Goal: Find specific page/section: Find specific page/section

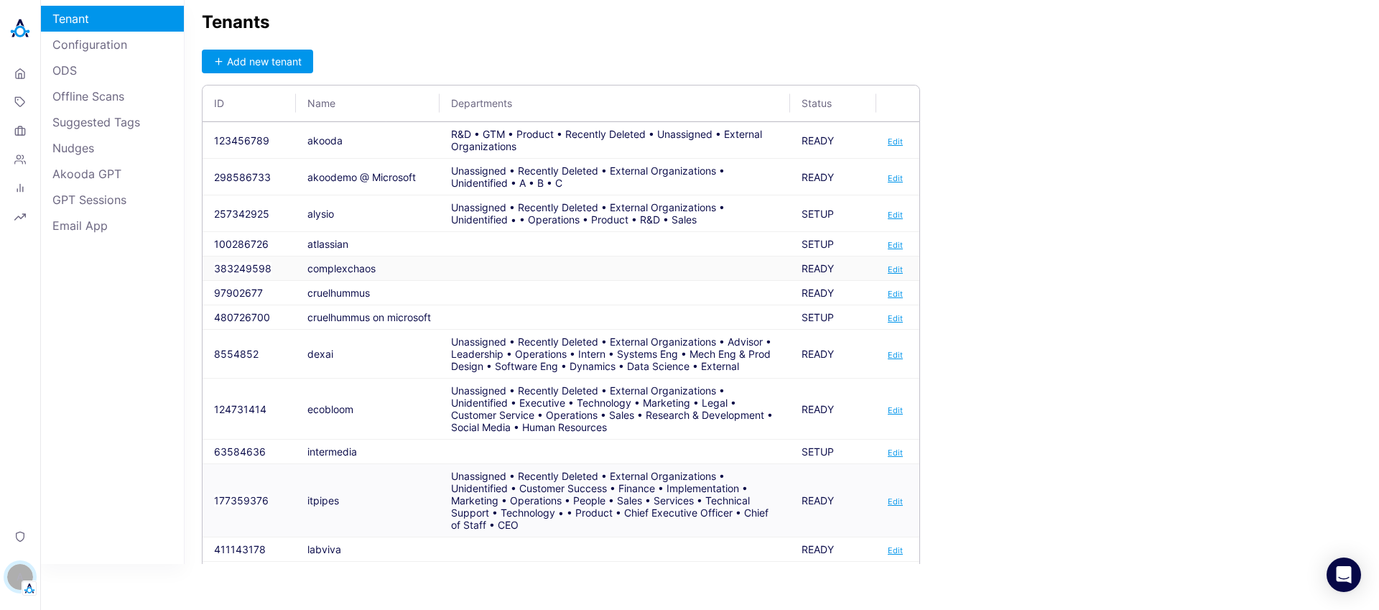
scroll to position [132, 0]
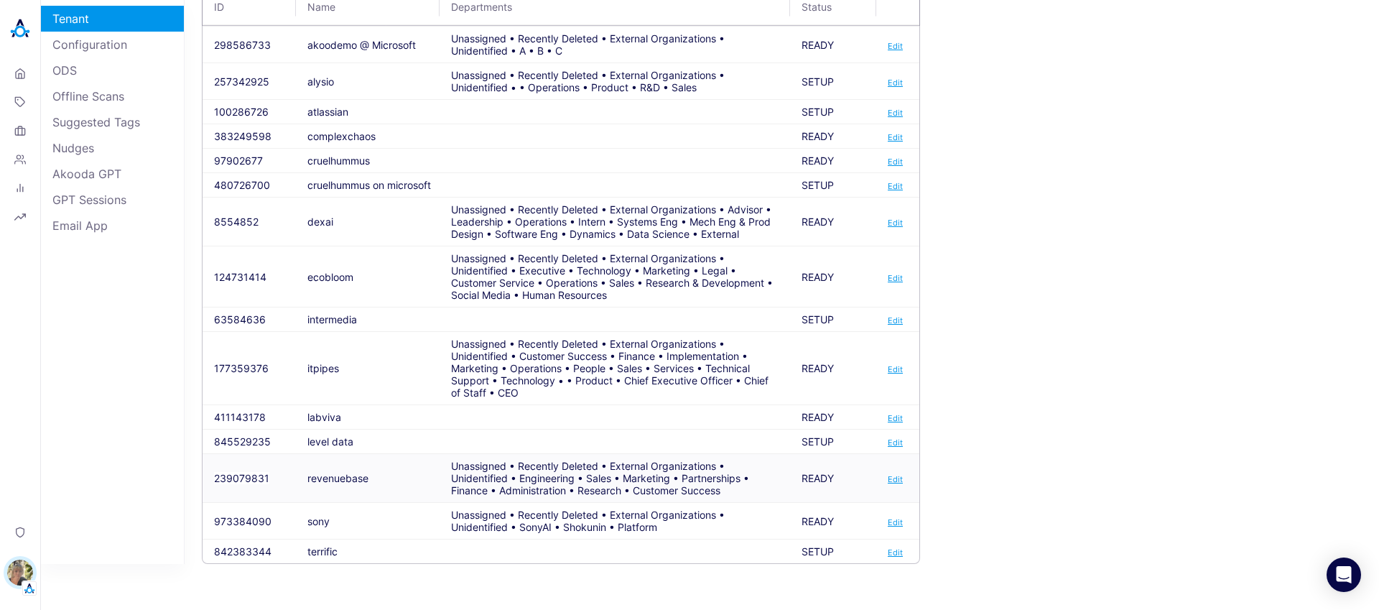
click at [235, 478] on button "239079831" at bounding box center [241, 478] width 55 height 12
click at [251, 478] on button "239079831" at bounding box center [241, 478] width 55 height 12
click at [243, 478] on button "239079831" at bounding box center [241, 478] width 55 height 12
click at [238, 365] on button "177359376" at bounding box center [241, 368] width 55 height 12
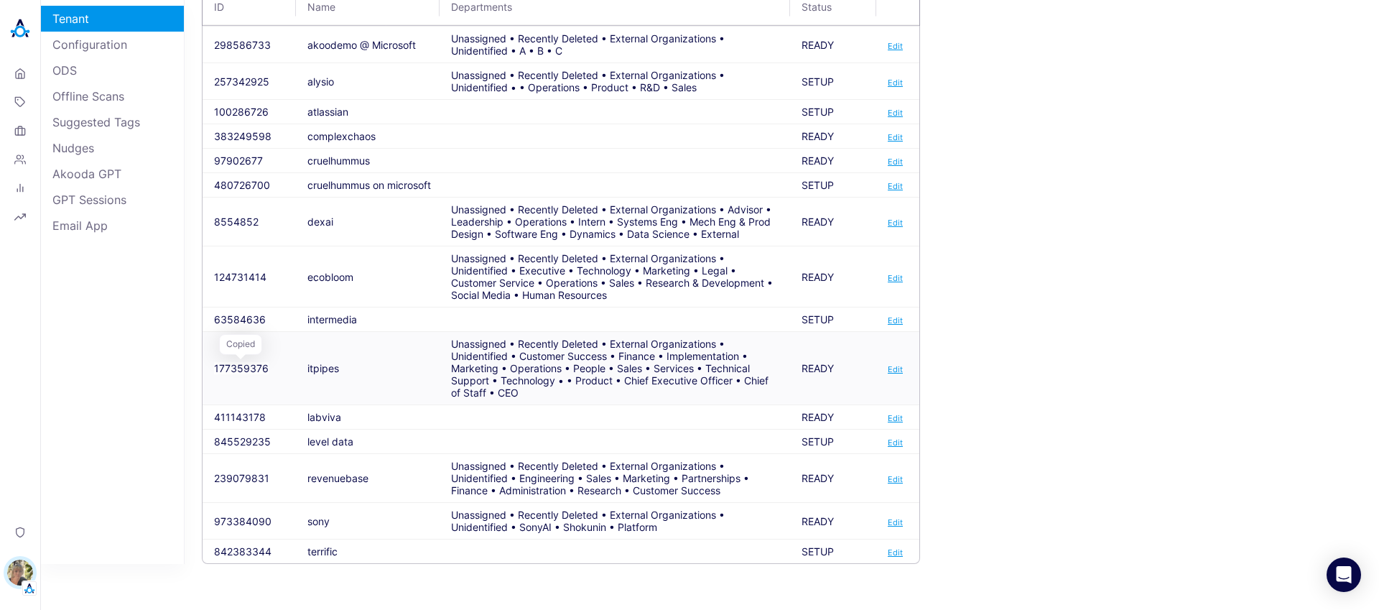
click at [234, 364] on button "177359376" at bounding box center [241, 368] width 55 height 12
click at [231, 363] on button "177359376" at bounding box center [241, 368] width 55 height 12
click at [245, 362] on button "177359376" at bounding box center [241, 368] width 55 height 12
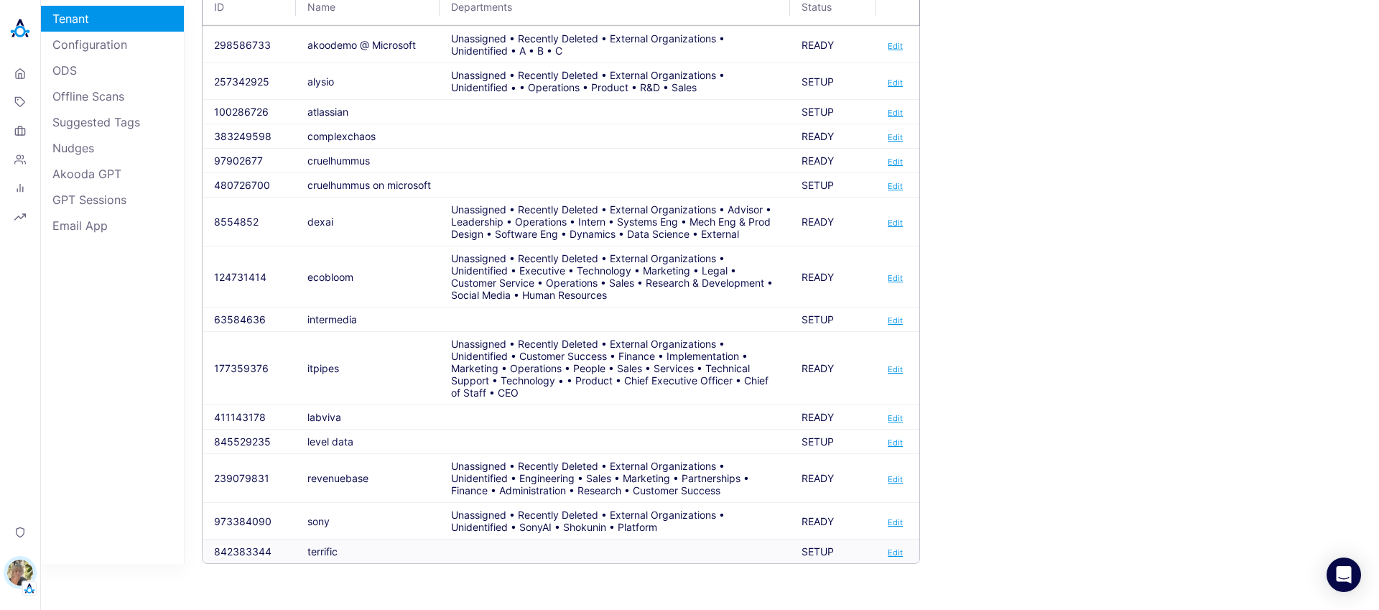
click at [235, 554] on button "842383344" at bounding box center [242, 551] width 57 height 12
click at [235, 548] on button "842383344" at bounding box center [242, 551] width 57 height 12
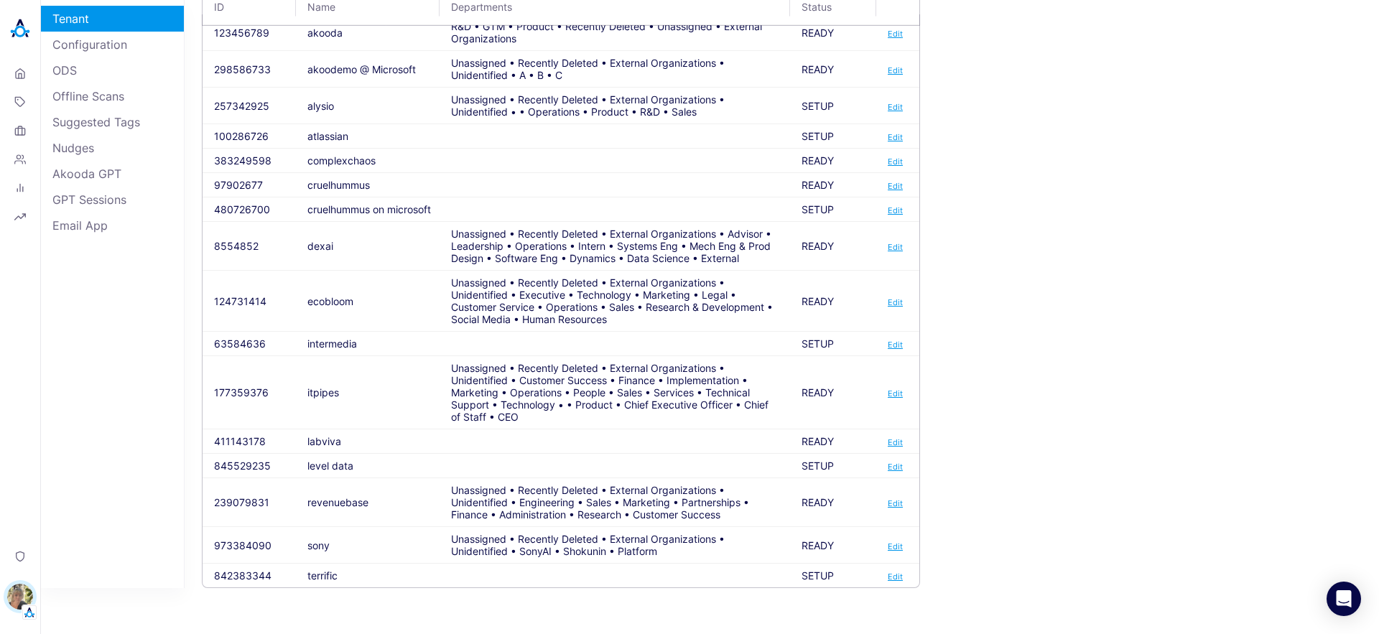
scroll to position [108, 0]
click at [334, 577] on td "terrific" at bounding box center [368, 576] width 144 height 24
copy td "terrific"
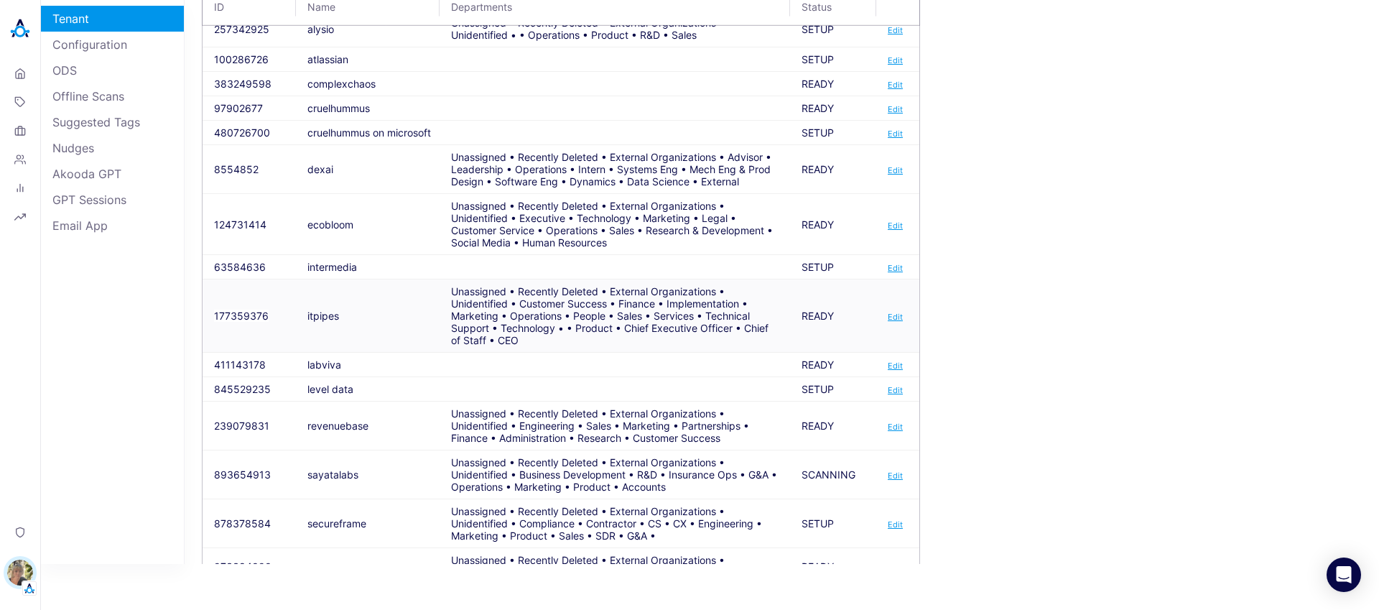
scroll to position [230, 0]
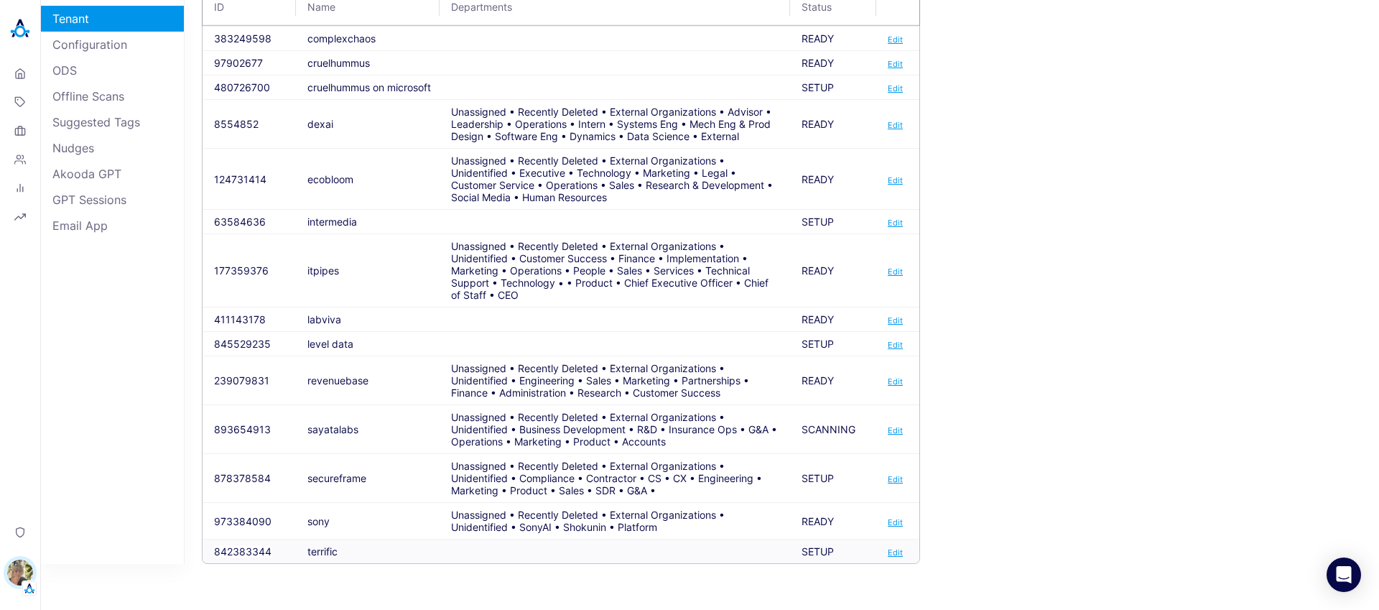
click at [323, 556] on td "terrific" at bounding box center [368, 551] width 144 height 24
click at [259, 551] on button "842383344" at bounding box center [242, 551] width 57 height 12
click at [252, 547] on button "842383344" at bounding box center [242, 551] width 57 height 12
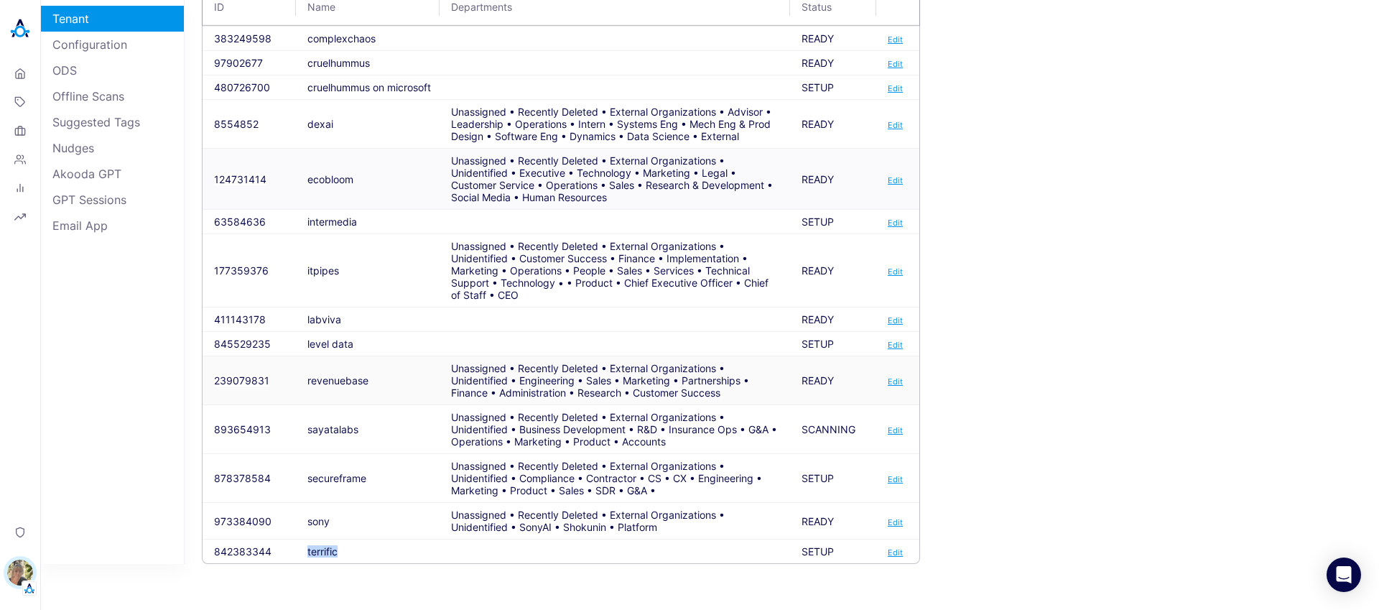
scroll to position [92, 0]
